Goal: Information Seeking & Learning: Learn about a topic

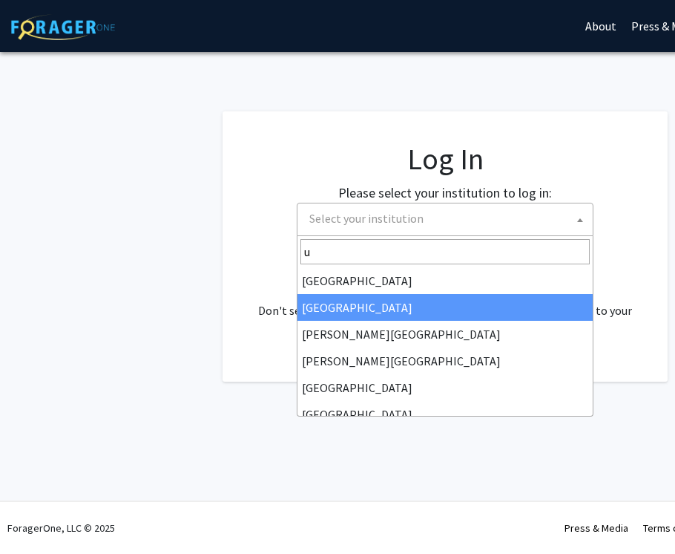
select select
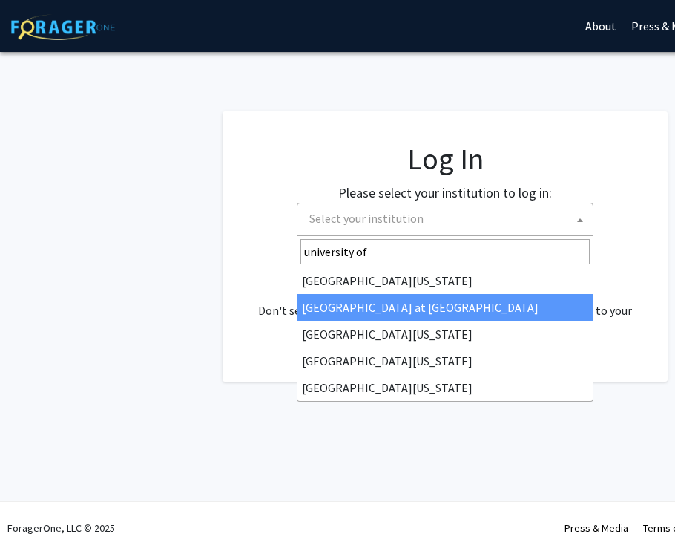
type input "university of"
select select "18"
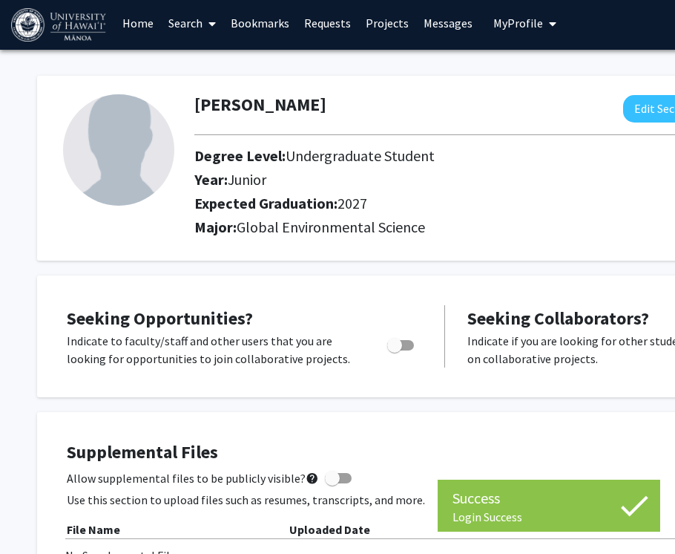
scroll to position [3, 0]
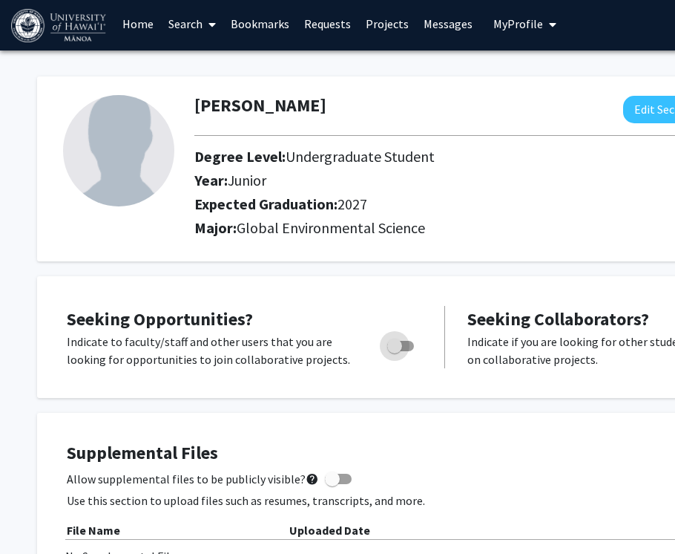
click at [401, 344] on span "Toggle" at bounding box center [394, 345] width 15 height 15
click at [395, 351] on input "Are you actively seeking opportunities?" at bounding box center [394, 351] width 1 height 1
checkbox input "true"
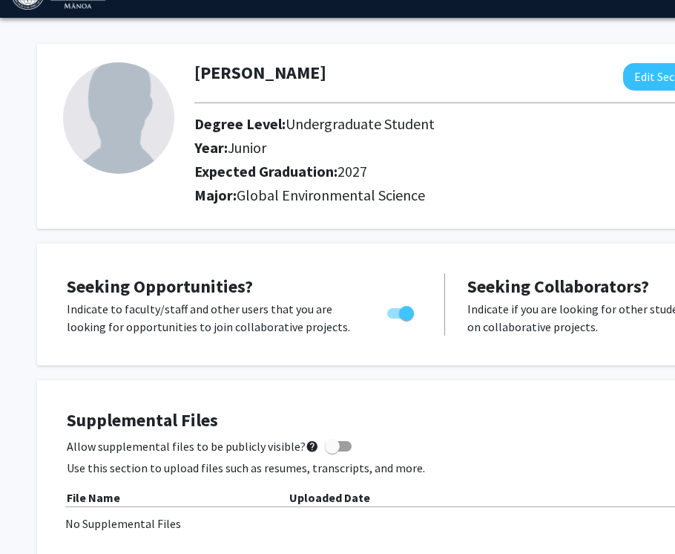
scroll to position [0, 0]
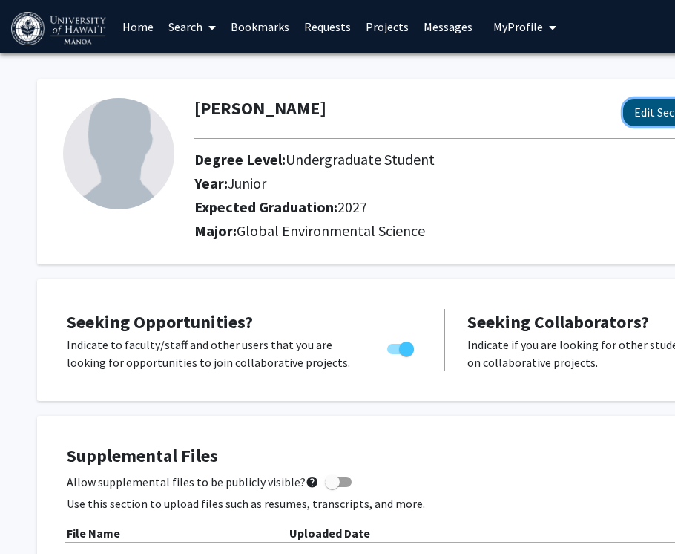
click at [654, 111] on button "Edit Section" at bounding box center [665, 112] width 84 height 27
select select "junior"
select select "2027"
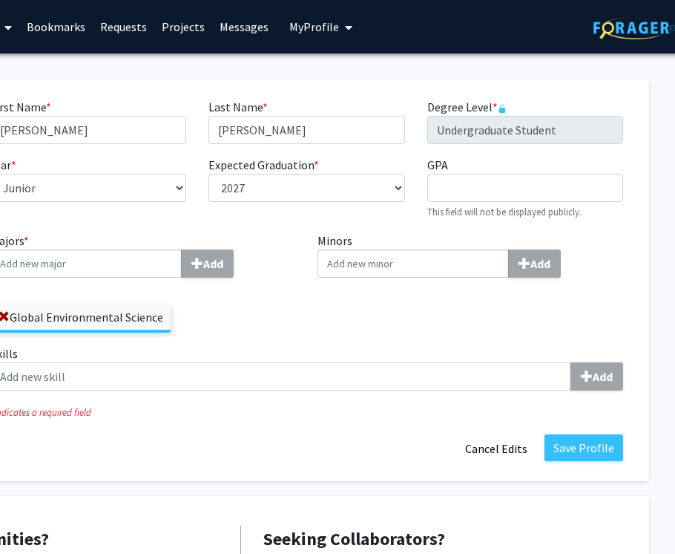
scroll to position [0, 215]
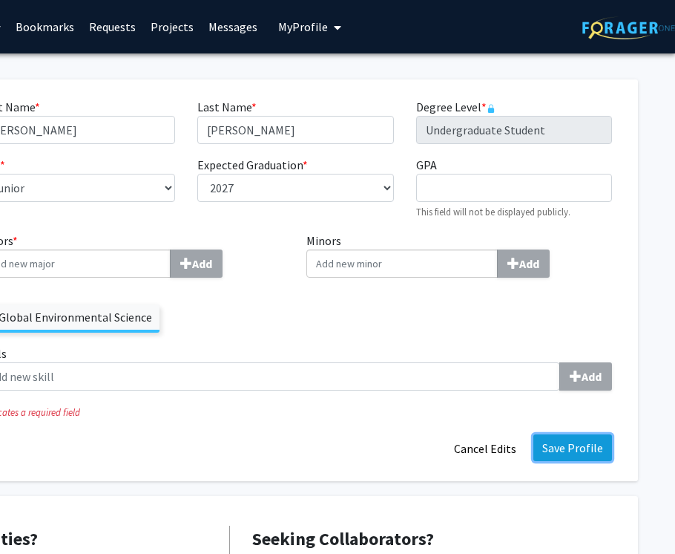
click at [560, 453] on button "Save Profile" at bounding box center [572, 447] width 79 height 27
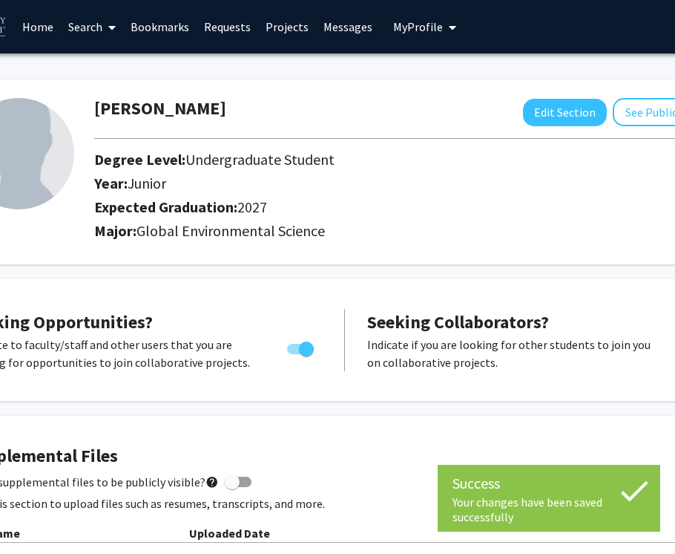
scroll to position [0, 0]
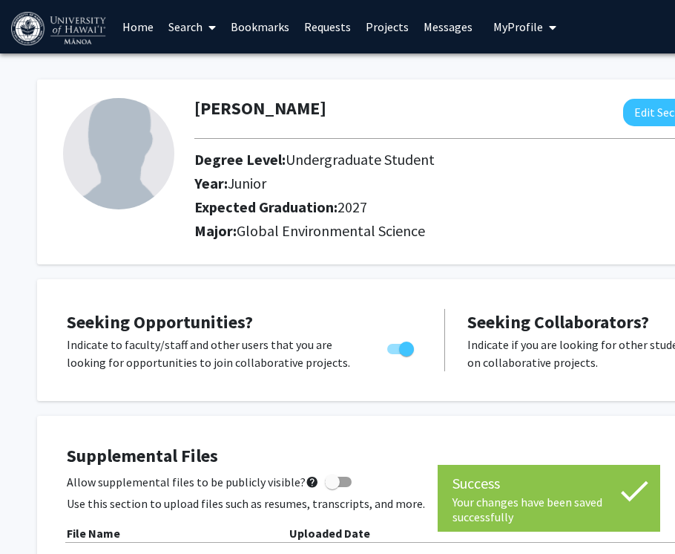
click at [191, 25] on link "Search" at bounding box center [192, 27] width 62 height 52
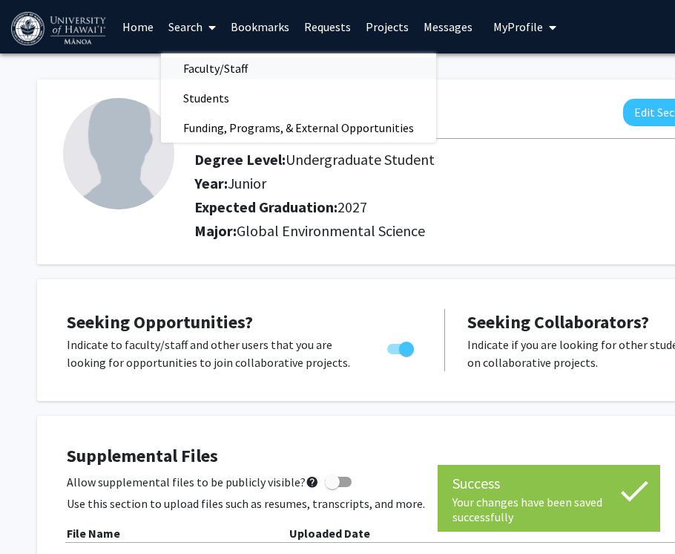
click at [228, 65] on span "Faculty/Staff" at bounding box center [215, 68] width 109 height 30
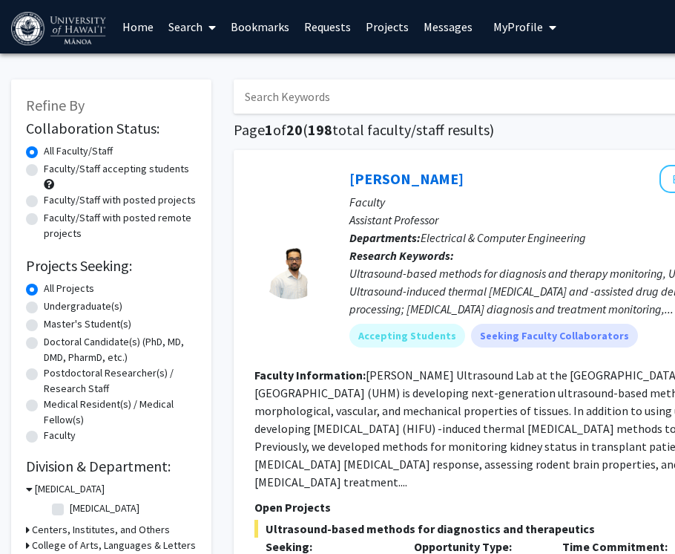
scroll to position [290, 0]
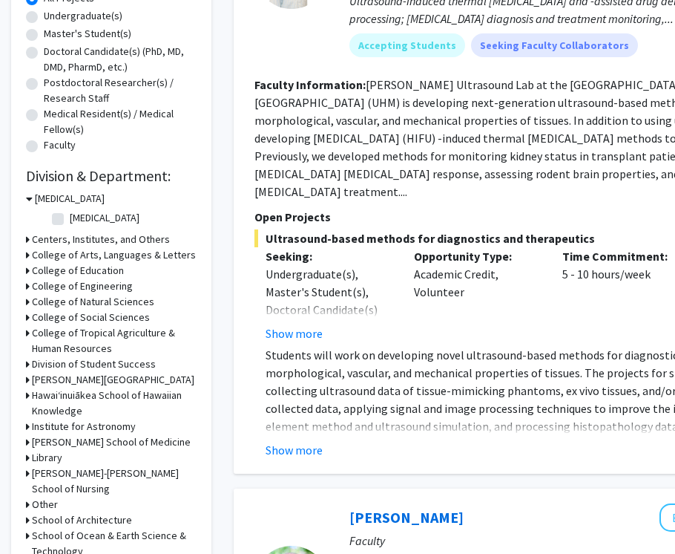
click at [86, 270] on h3 "College of Education" at bounding box center [78, 271] width 92 height 16
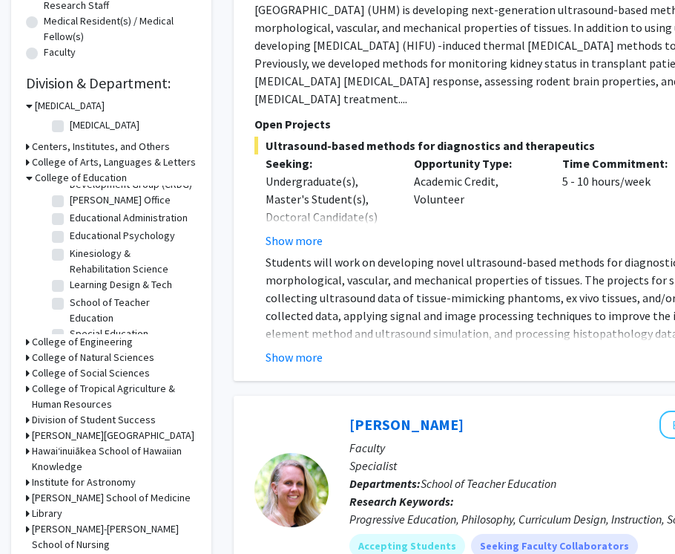
scroll to position [388, 0]
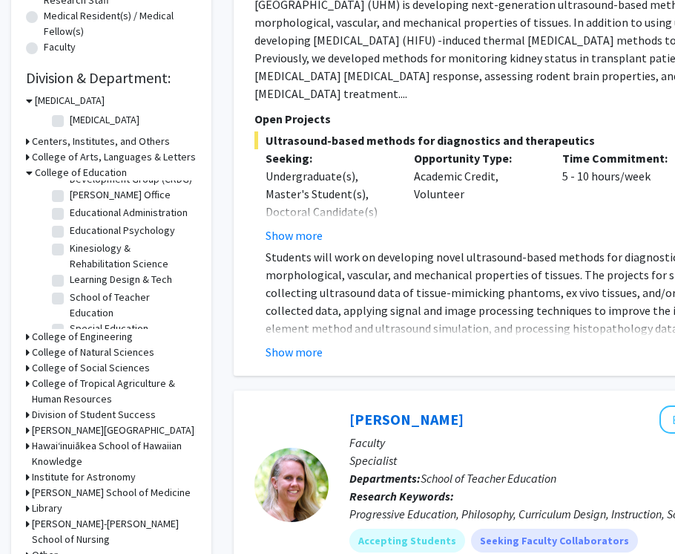
click at [102, 348] on h3 "College of Natural Sciences" at bounding box center [93, 352] width 122 height 16
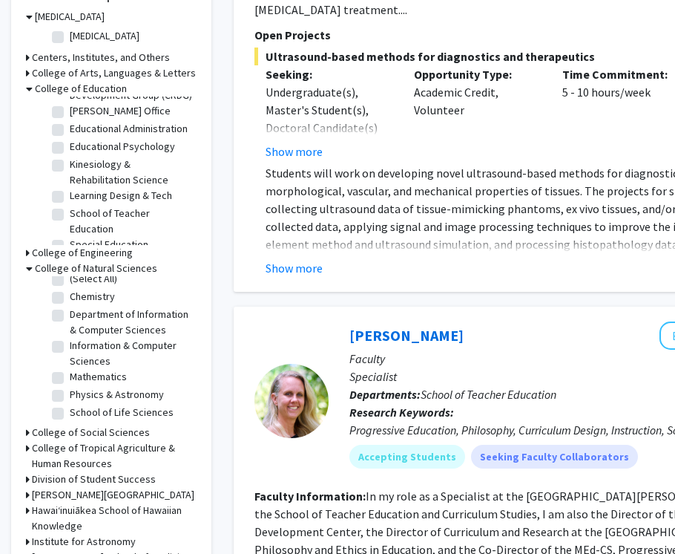
scroll to position [10, 0]
click at [94, 410] on label "School of Life Sciences" at bounding box center [122, 411] width 104 height 16
click at [79, 410] on input "School of Life Sciences" at bounding box center [75, 408] width 10 height 10
checkbox input "true"
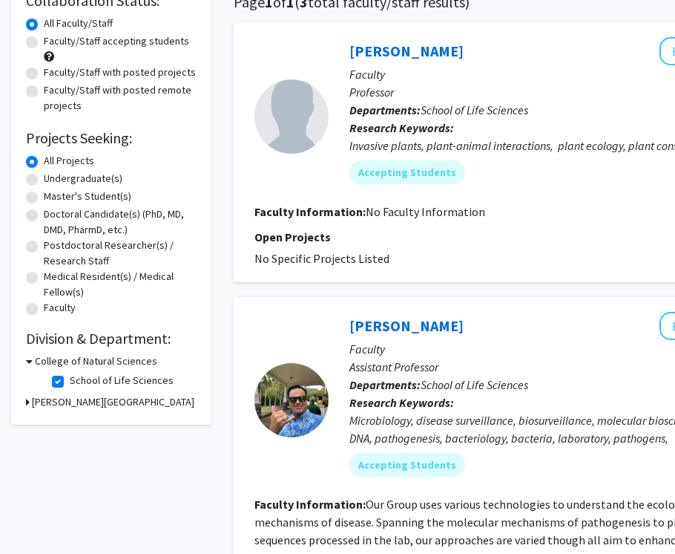
scroll to position [229, 0]
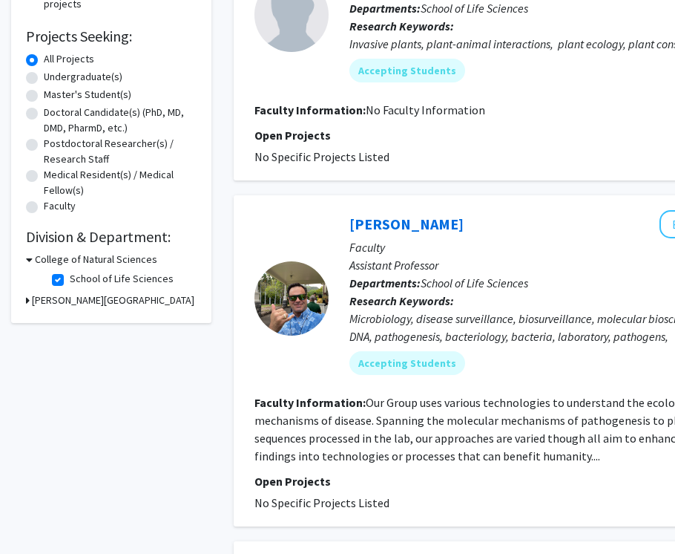
click at [129, 259] on h3 "College of Natural Sciences" at bounding box center [96, 260] width 122 height 16
click at [129, 259] on h3 "College of Natural Sciences" at bounding box center [93, 260] width 122 height 16
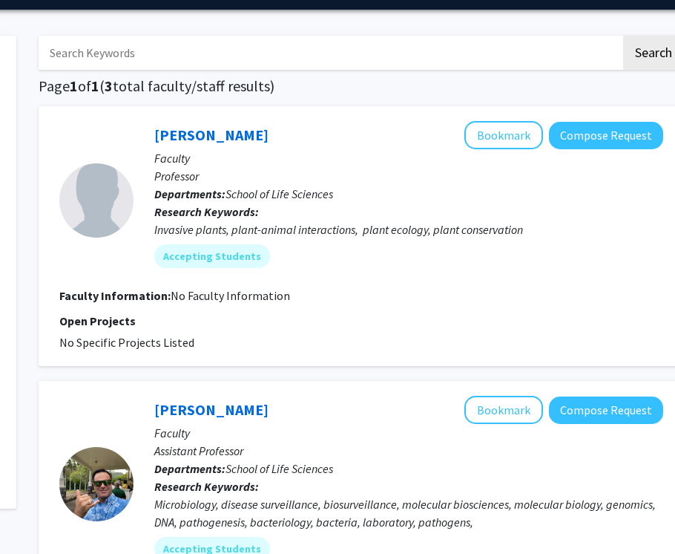
scroll to position [706, 195]
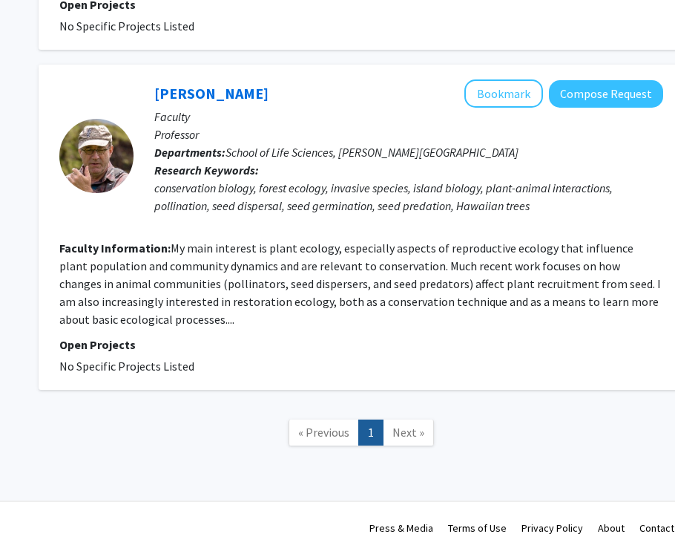
click at [406, 432] on span "Next »" at bounding box center [409, 431] width 32 height 15
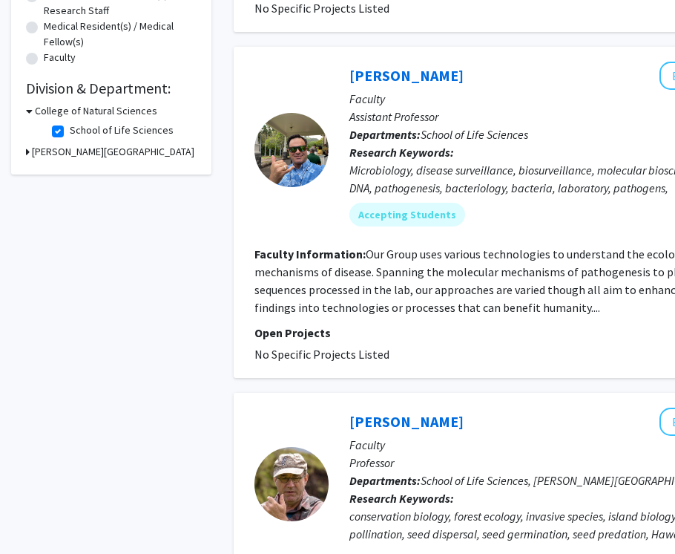
scroll to position [260, 0]
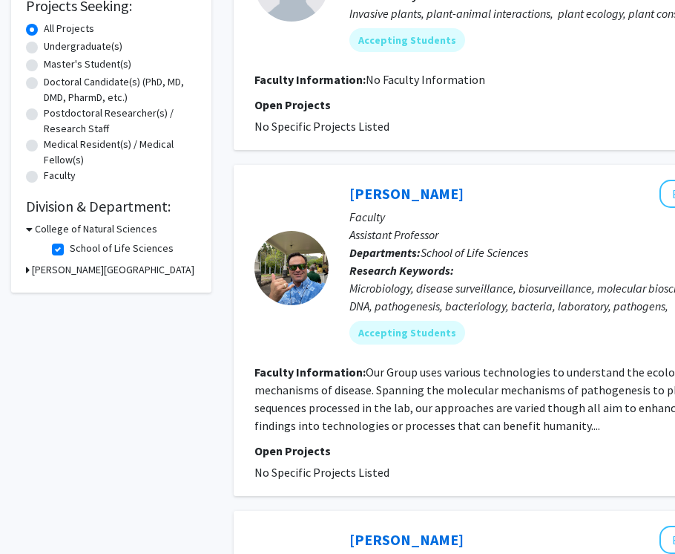
click at [70, 246] on label "School of Life Sciences" at bounding box center [122, 248] width 104 height 16
click at [70, 246] on input "School of Life Sciences" at bounding box center [75, 245] width 10 height 10
checkbox input "false"
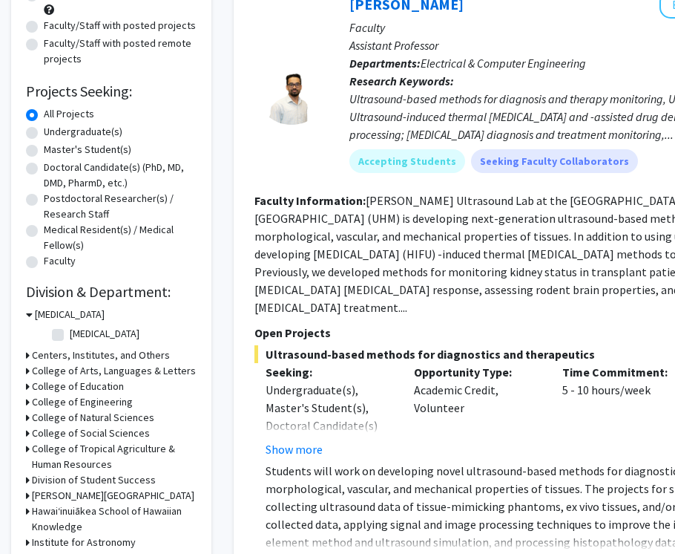
scroll to position [280, 0]
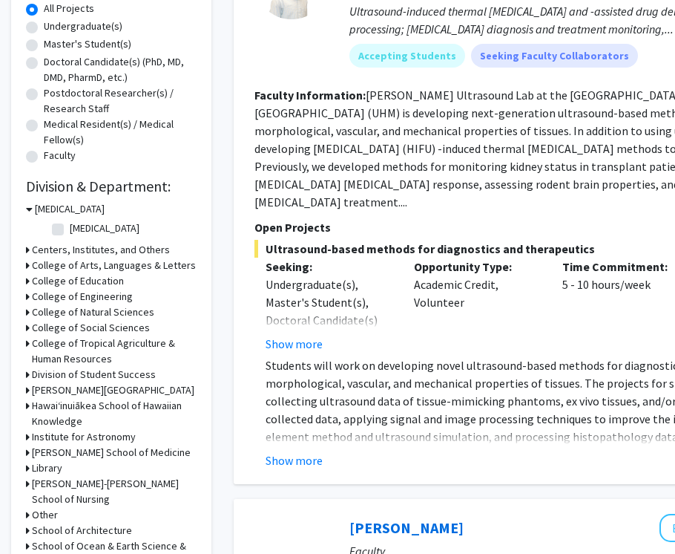
click at [131, 345] on h3 "College of Tropical Agriculture & Human Resources" at bounding box center [114, 350] width 165 height 31
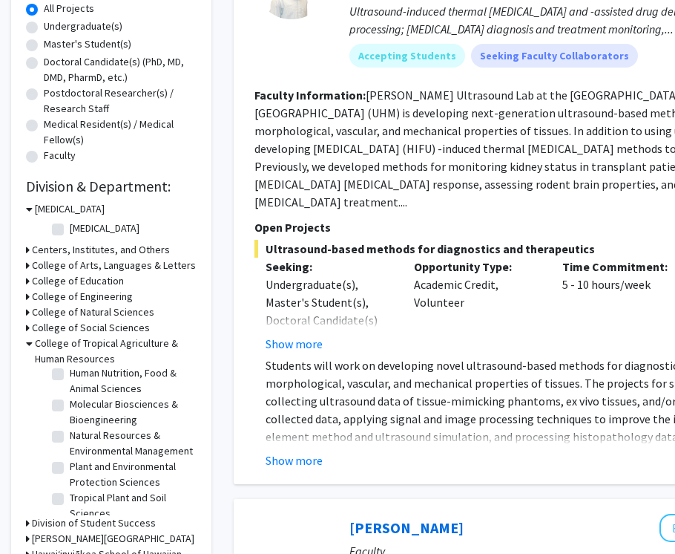
scroll to position [64, 0]
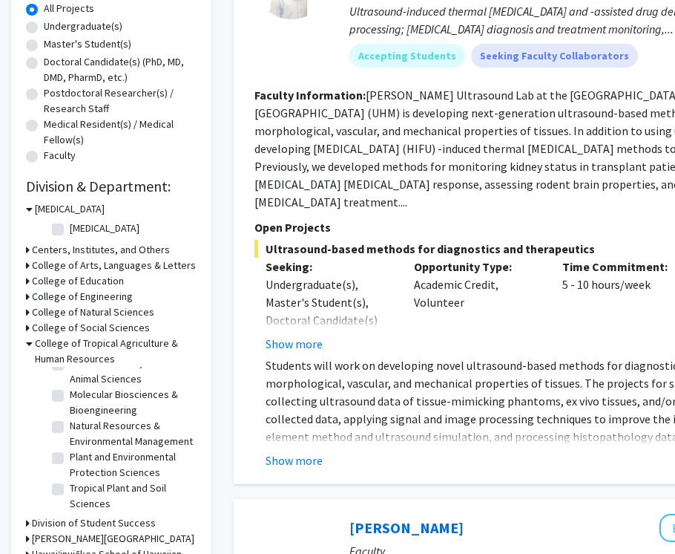
click at [70, 428] on label "Natural Resources & Environmental Management" at bounding box center [131, 433] width 123 height 31
click at [70, 427] on input "Natural Resources & Environmental Management" at bounding box center [75, 423] width 10 height 10
checkbox input "true"
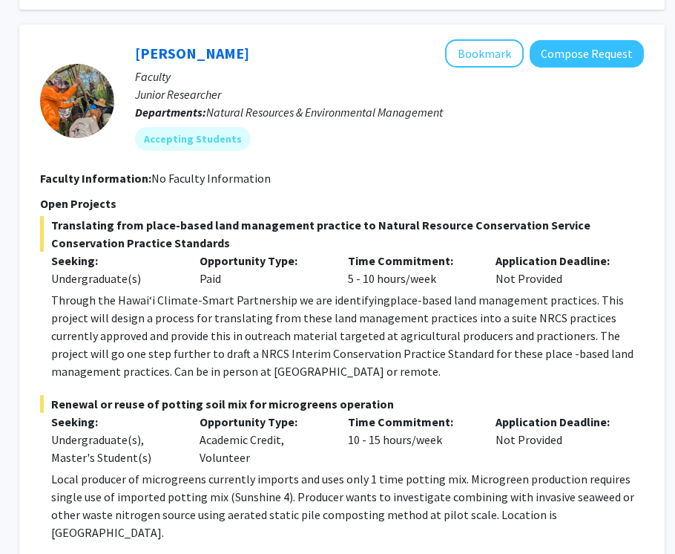
scroll to position [689, 214]
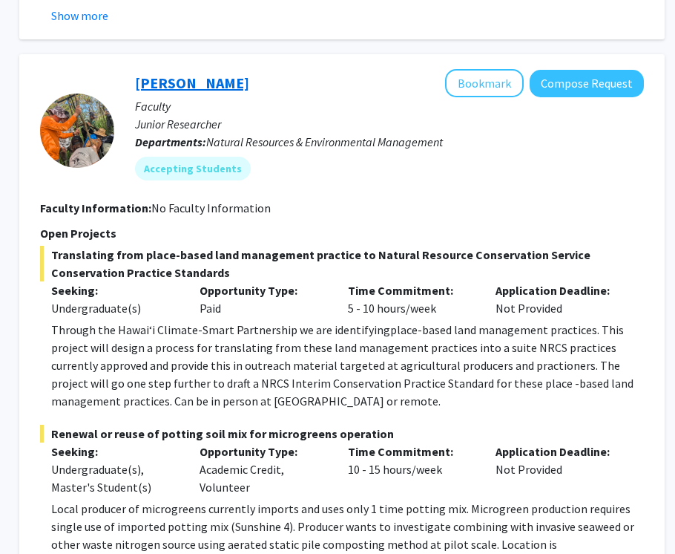
click at [164, 73] on link "[PERSON_NAME]" at bounding box center [192, 82] width 114 height 19
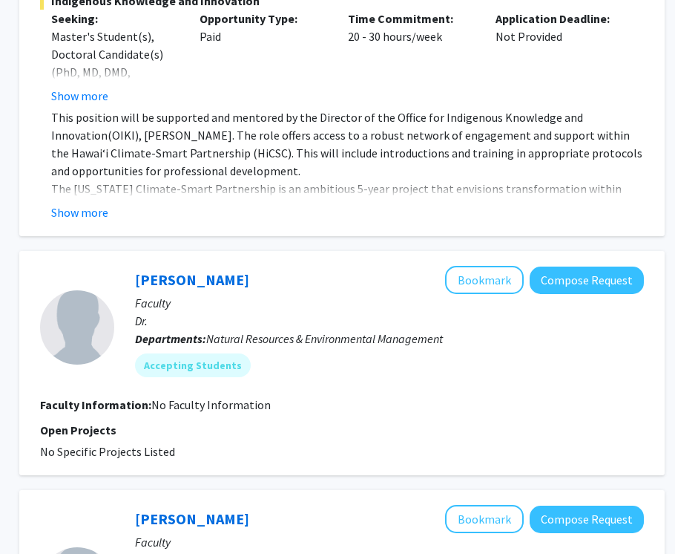
scroll to position [3315, 214]
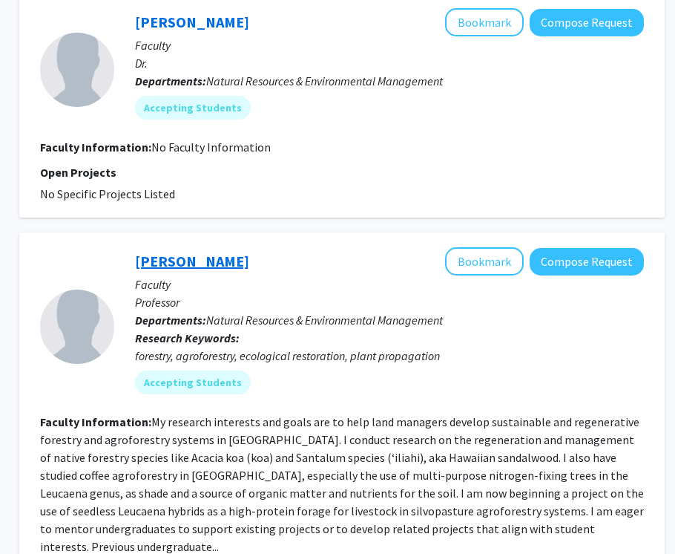
click at [169, 252] on link "[PERSON_NAME]" at bounding box center [192, 261] width 114 height 19
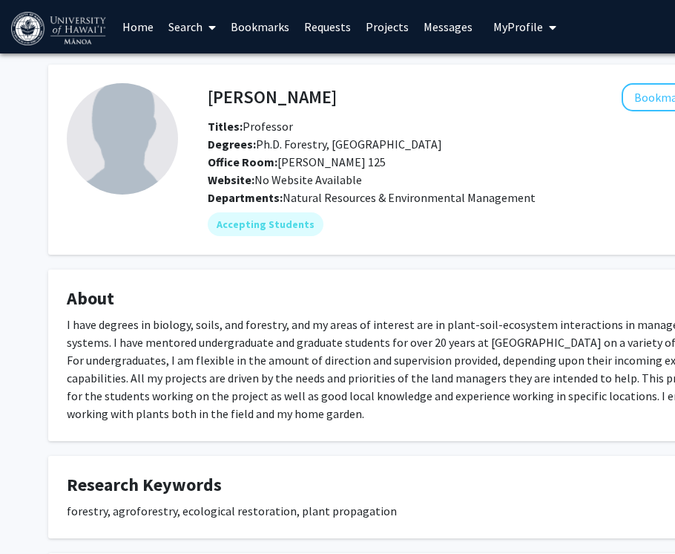
scroll to position [0, 214]
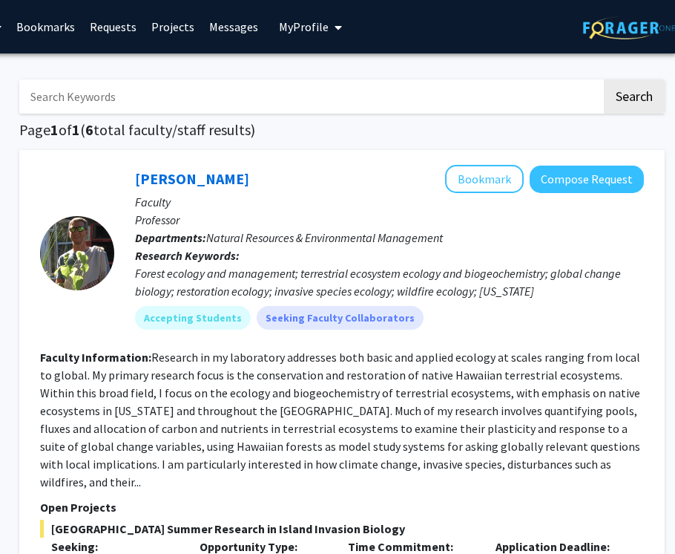
click at [131, 94] on input "Search Keywords" at bounding box center [310, 96] width 582 height 34
type input "sea level rise"
click at [604, 79] on button "Search" at bounding box center [634, 96] width 61 height 34
checkbox input "false"
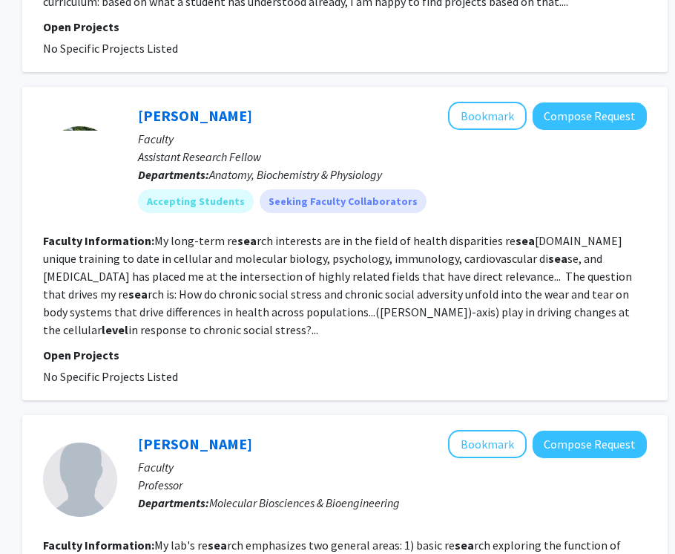
scroll to position [3435, 211]
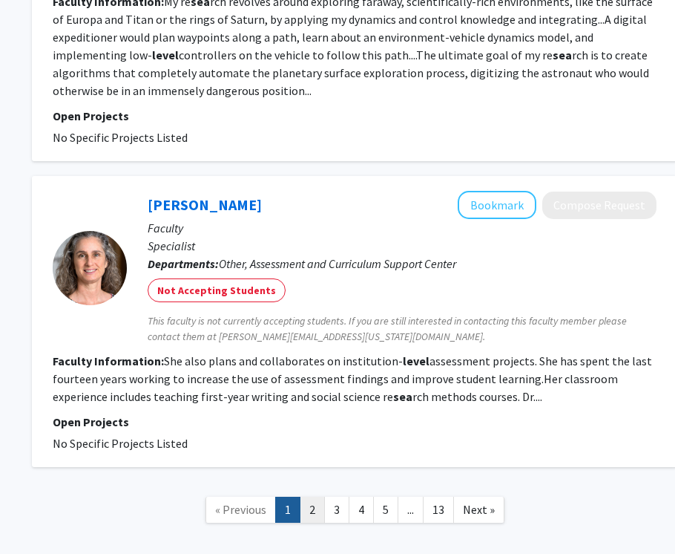
click at [312, 496] on link "2" at bounding box center [312, 509] width 25 height 26
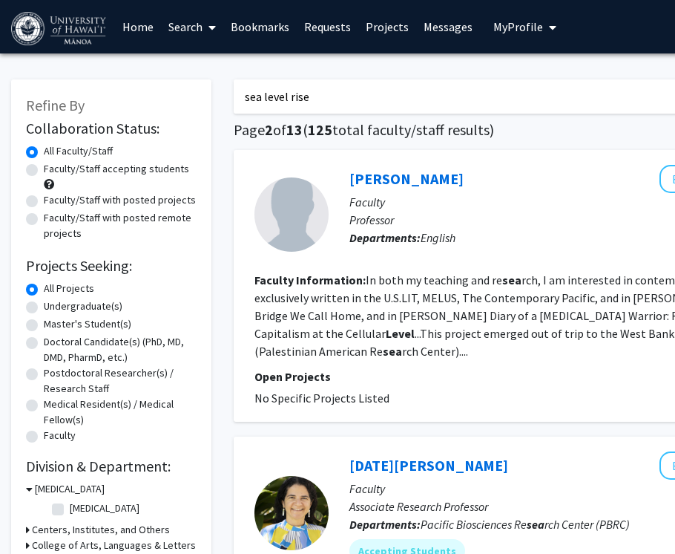
scroll to position [0, 4]
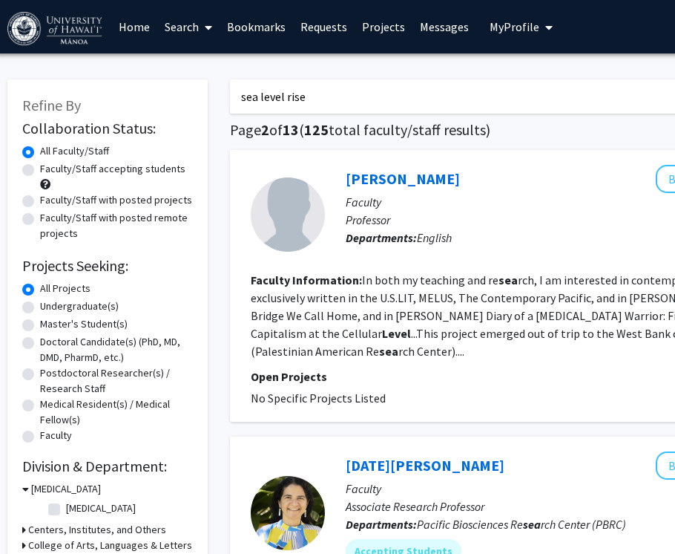
click at [66, 303] on label "Undergraduate(s)" at bounding box center [79, 306] width 79 height 16
click at [50, 303] on input "Undergraduate(s)" at bounding box center [45, 303] width 10 height 10
radio input "true"
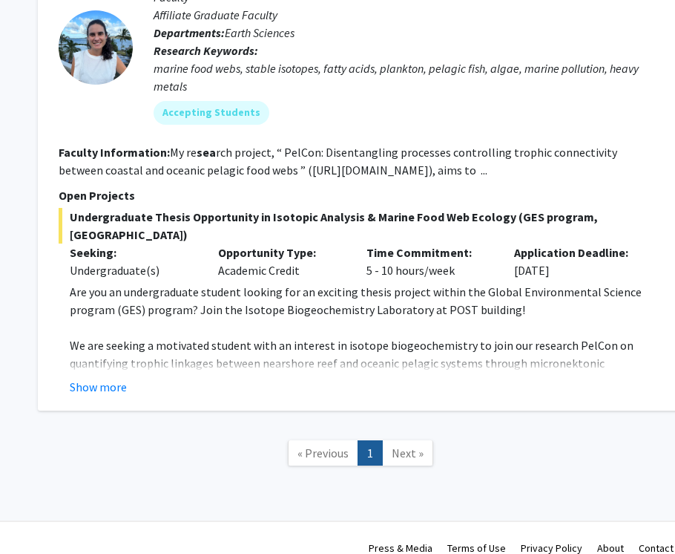
scroll to position [3343, 196]
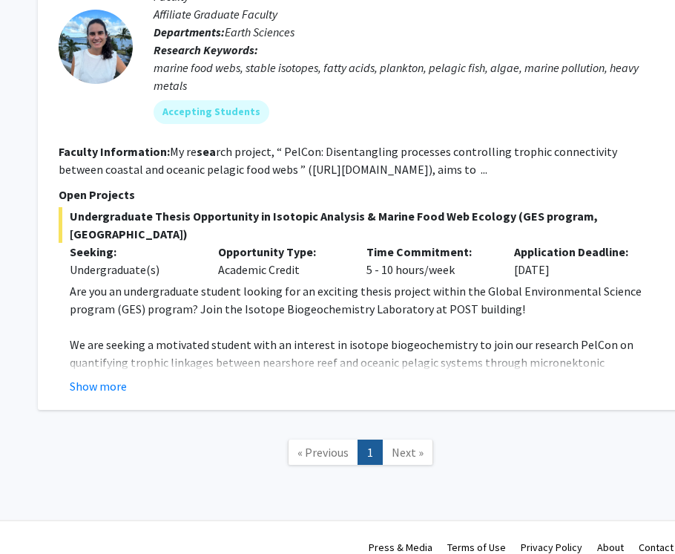
click at [401, 444] on span "Next »" at bounding box center [408, 451] width 32 height 15
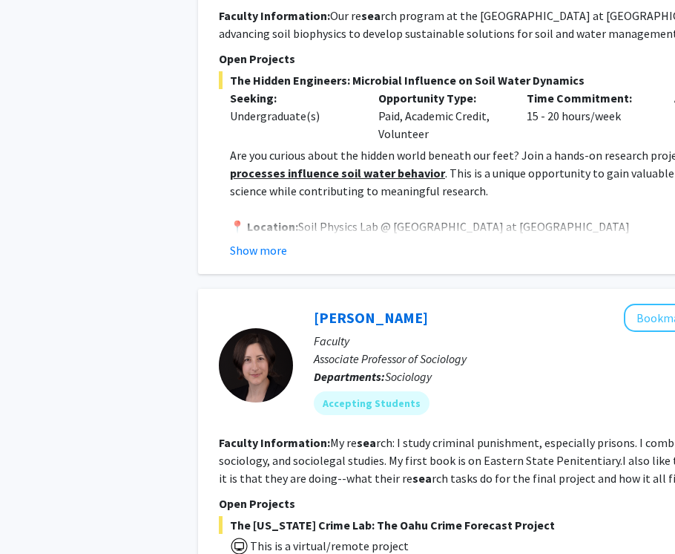
scroll to position [1620, 0]
